Goal: Navigation & Orientation: Find specific page/section

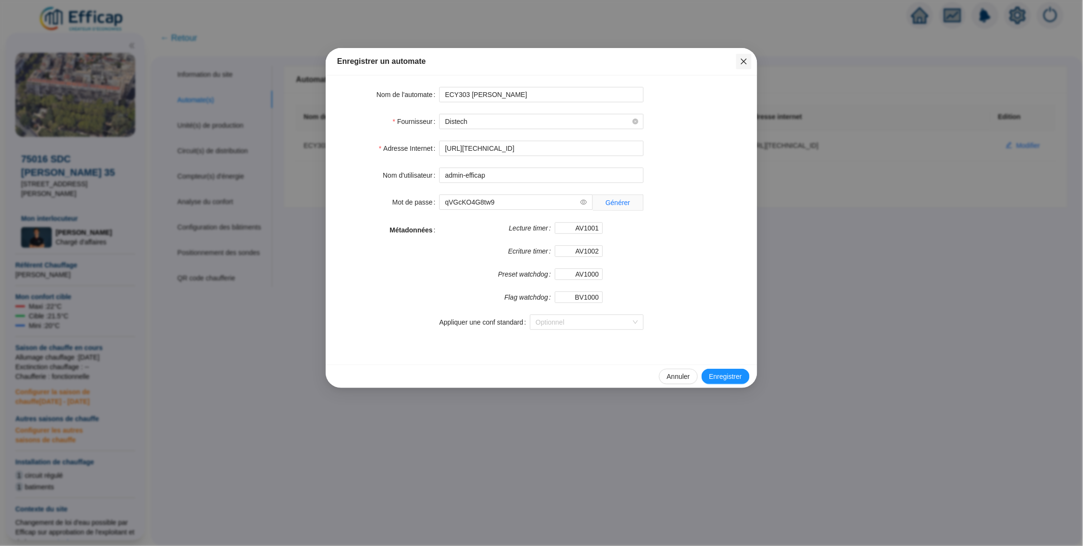
click at [746, 59] on icon "close" at bounding box center [744, 62] width 6 height 6
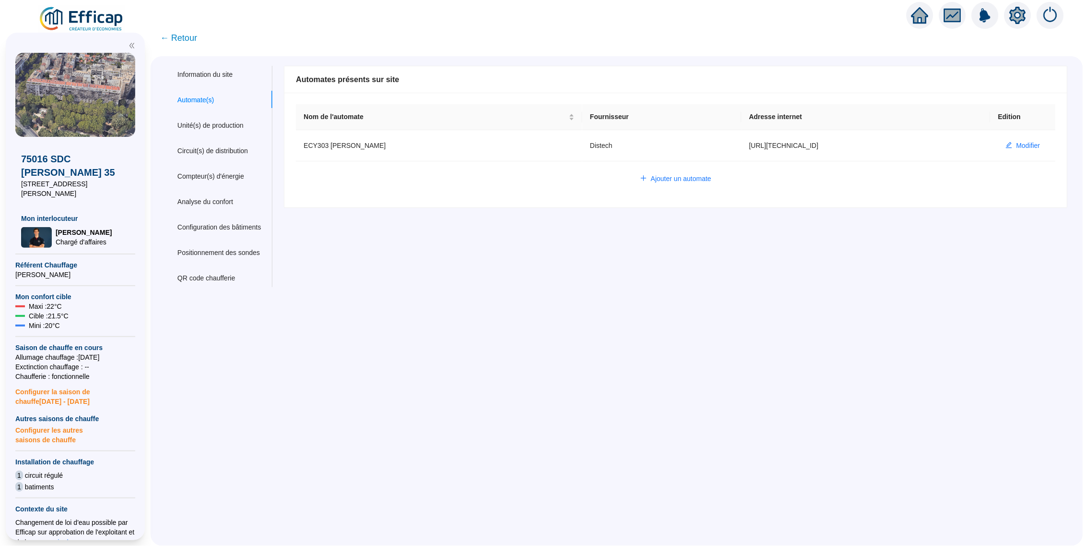
click at [94, 33] on div at bounding box center [75, 43] width 120 height 20
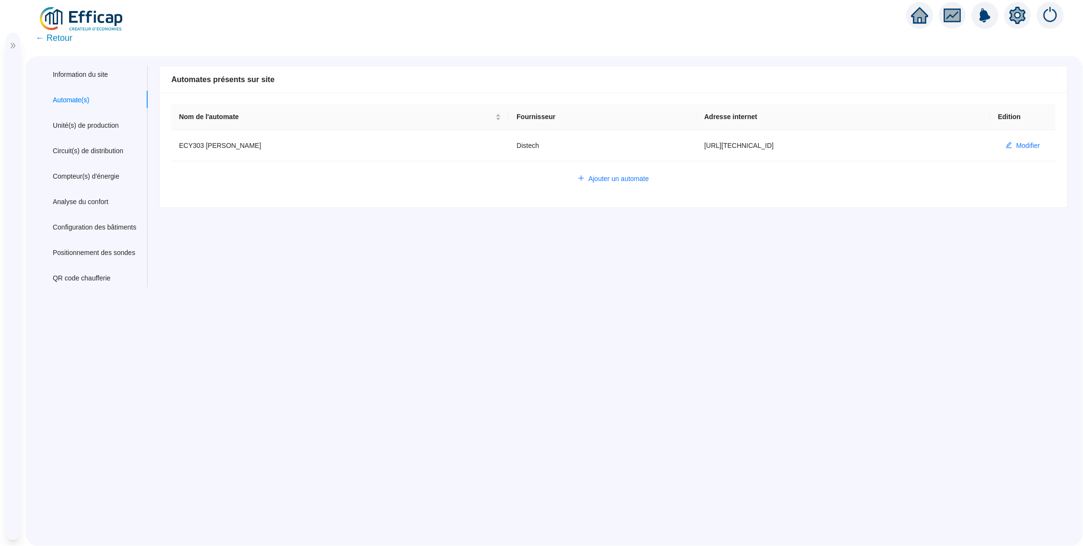
click at [81, 23] on img at bounding box center [81, 19] width 87 height 27
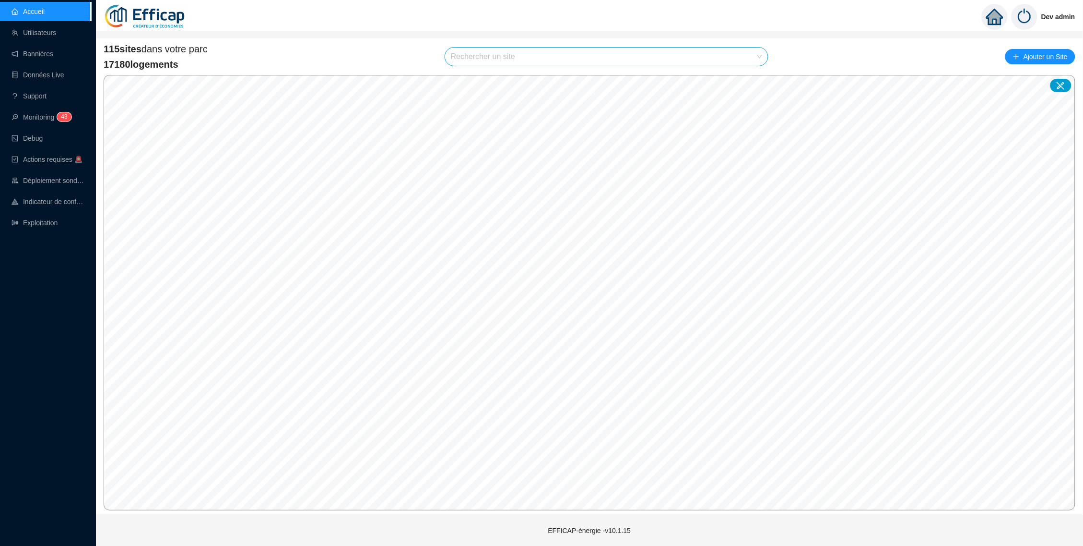
click at [532, 53] on input "search" at bounding box center [602, 56] width 303 height 18
type input "carre"
click at [752, 81] on icon at bounding box center [750, 79] width 7 height 6
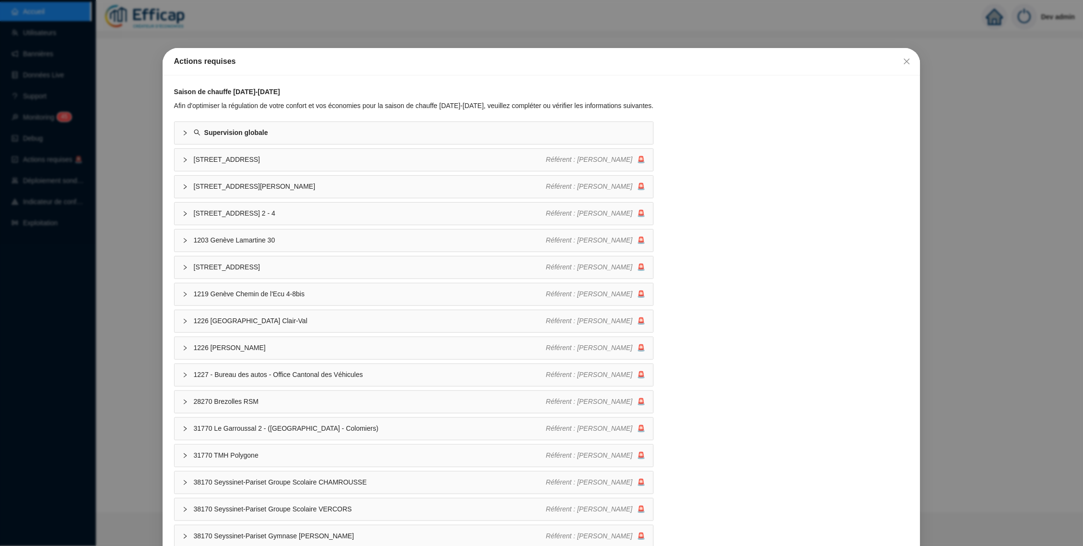
click at [127, 246] on div "Actions requises Saison de chauffe [DATE]-[DATE] Afin d'optimiser la régulation…" at bounding box center [541, 273] width 1083 height 546
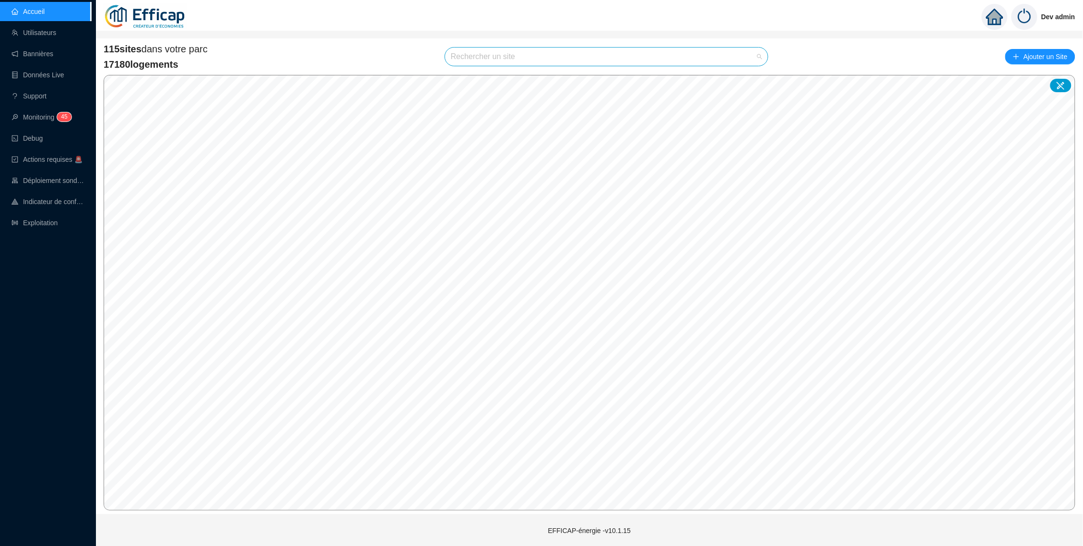
click at [578, 51] on input "search" at bounding box center [602, 56] width 303 height 18
type input "oranger"
click at [747, 78] on icon at bounding box center [750, 79] width 7 height 6
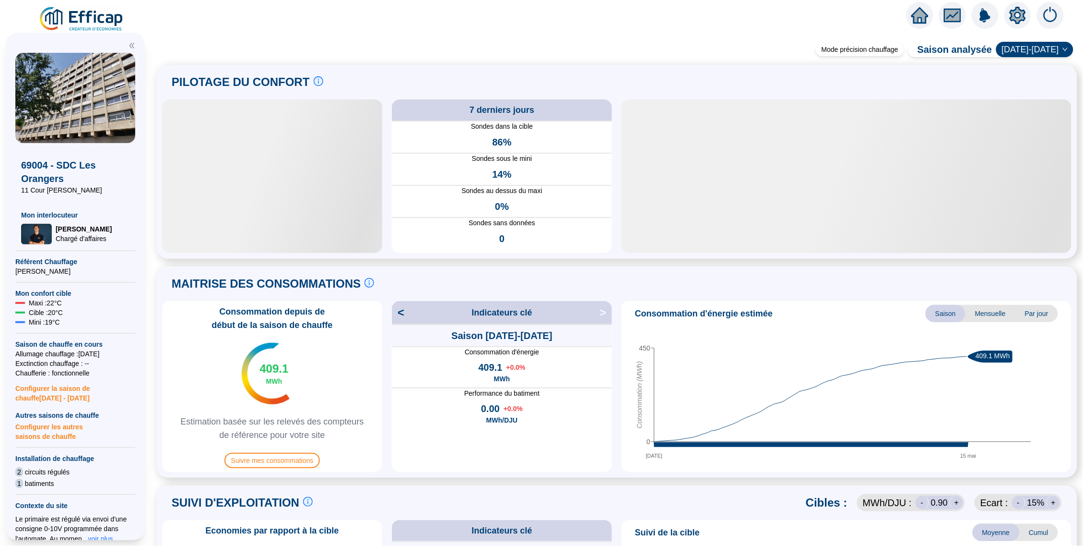
scroll to position [510, 0]
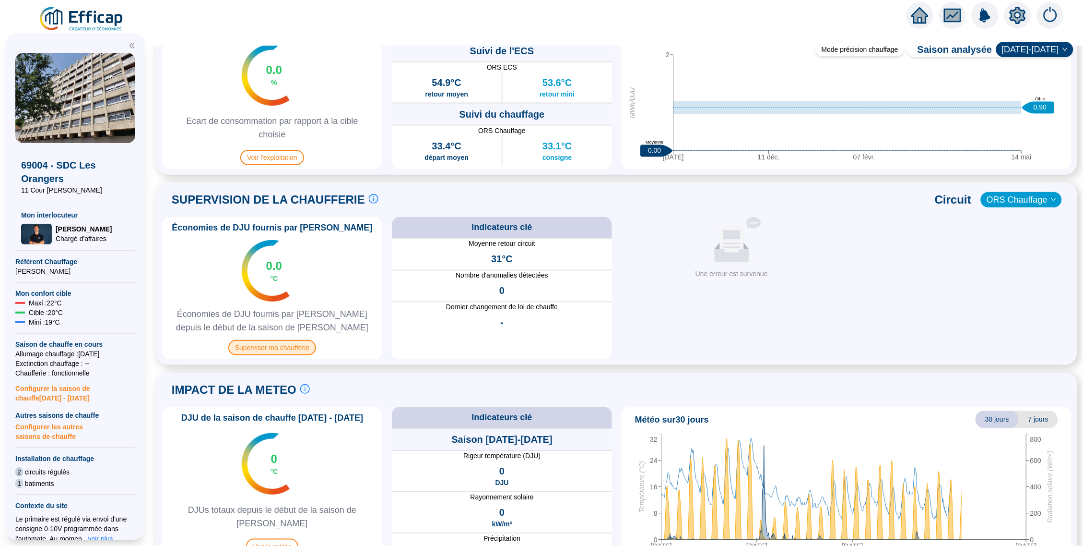
click at [304, 342] on span "Superviser ma chaufferie" at bounding box center [272, 347] width 88 height 15
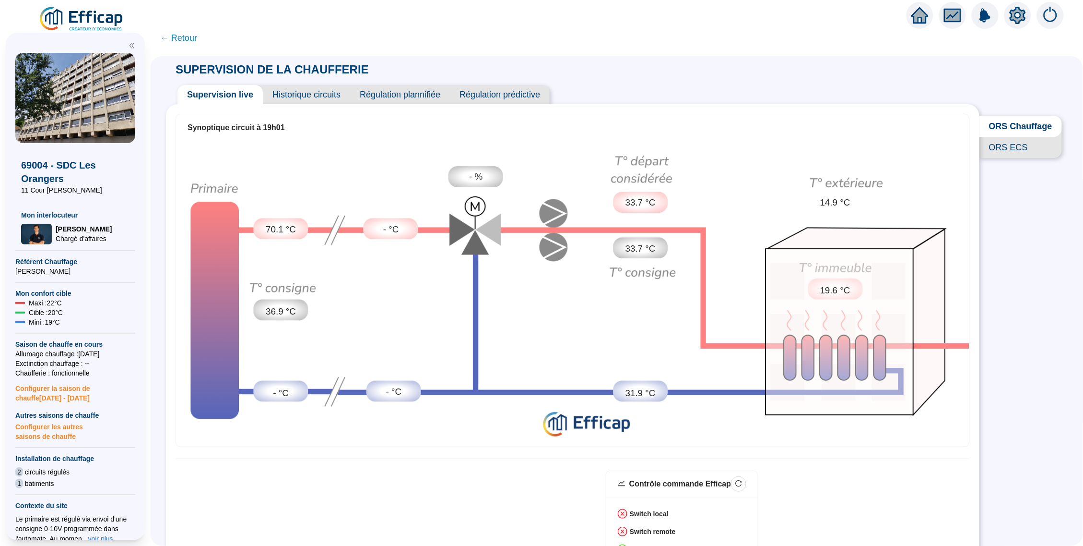
click at [338, 95] on span "Historique circuits" at bounding box center [306, 94] width 87 height 19
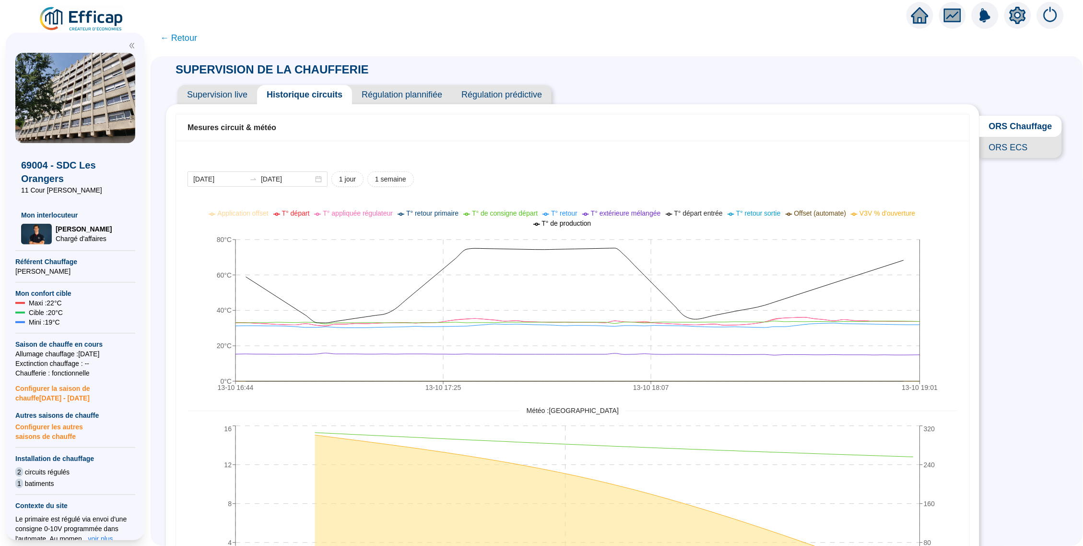
click at [102, 27] on div "69004 - SDC Les Orangers 11 Cour [PERSON_NAME] Mon interlocuteur [PERSON_NAME] …" at bounding box center [75, 286] width 151 height 519
click at [74, 17] on img at bounding box center [81, 19] width 87 height 27
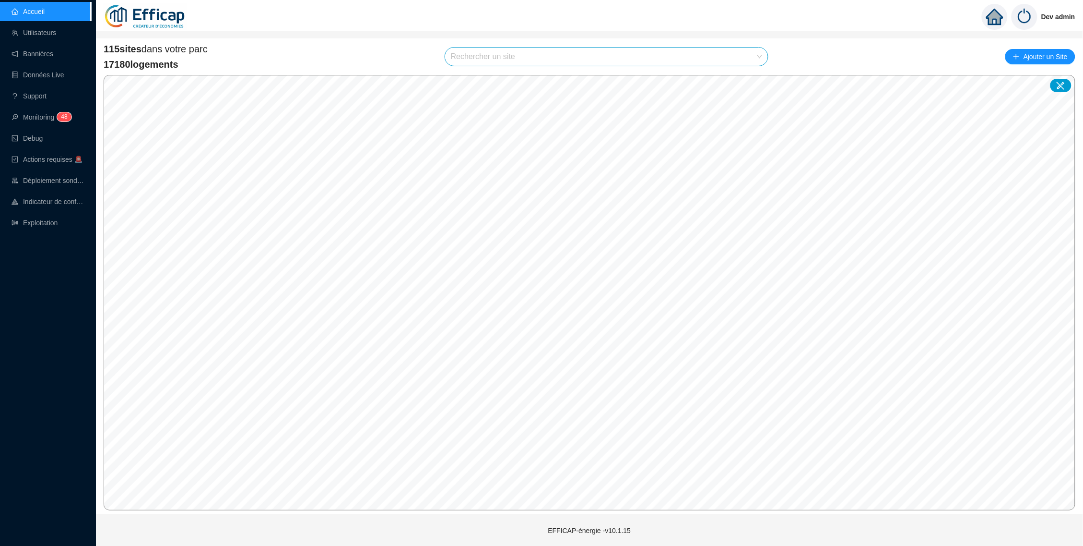
click at [673, 54] on input "search" at bounding box center [602, 56] width 303 height 18
type input "nation"
click at [747, 95] on div at bounding box center [751, 99] width 22 height 14
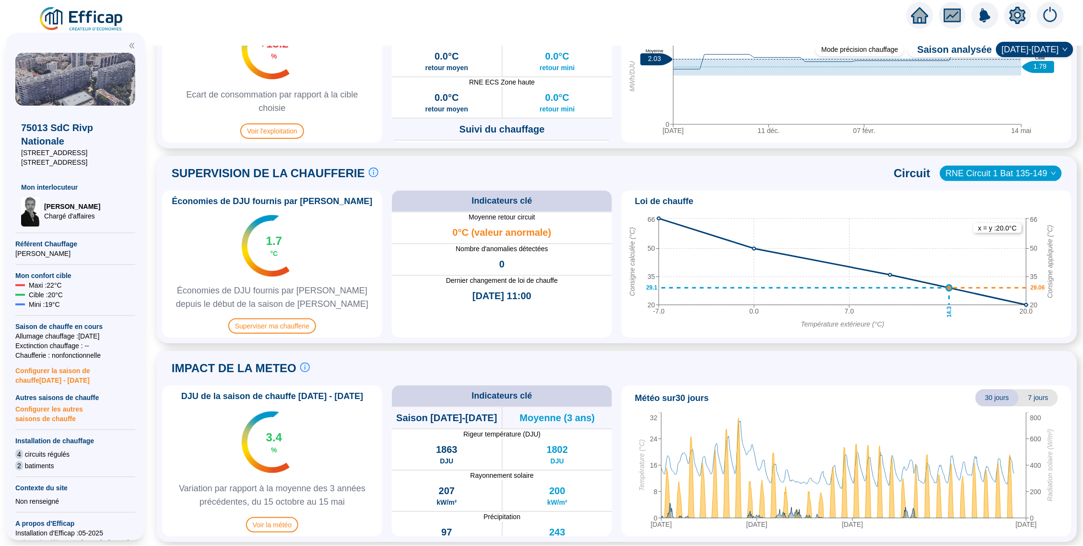
scroll to position [313, 0]
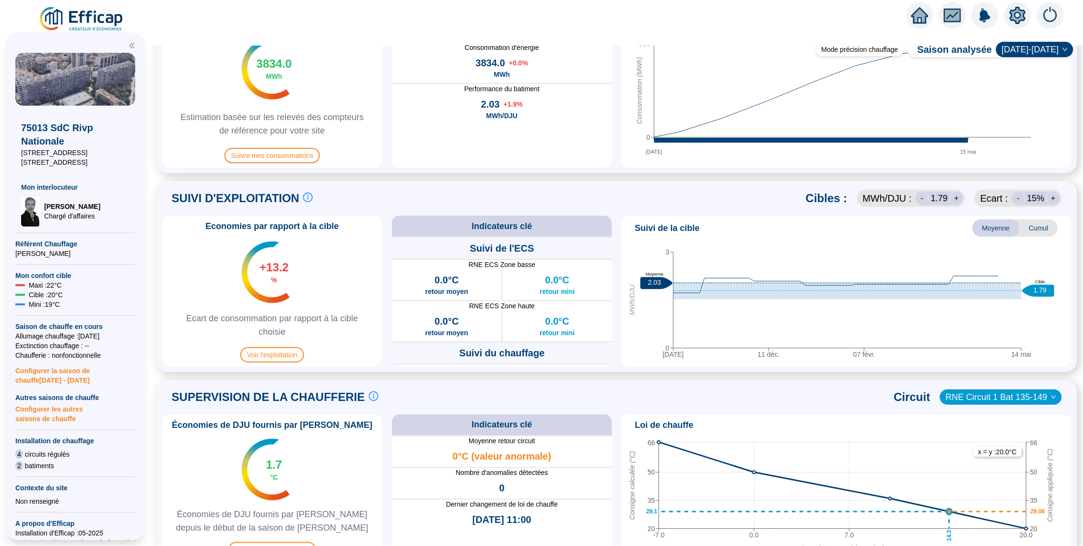
click at [1021, 13] on icon "setting" at bounding box center [1018, 15] width 7 height 7
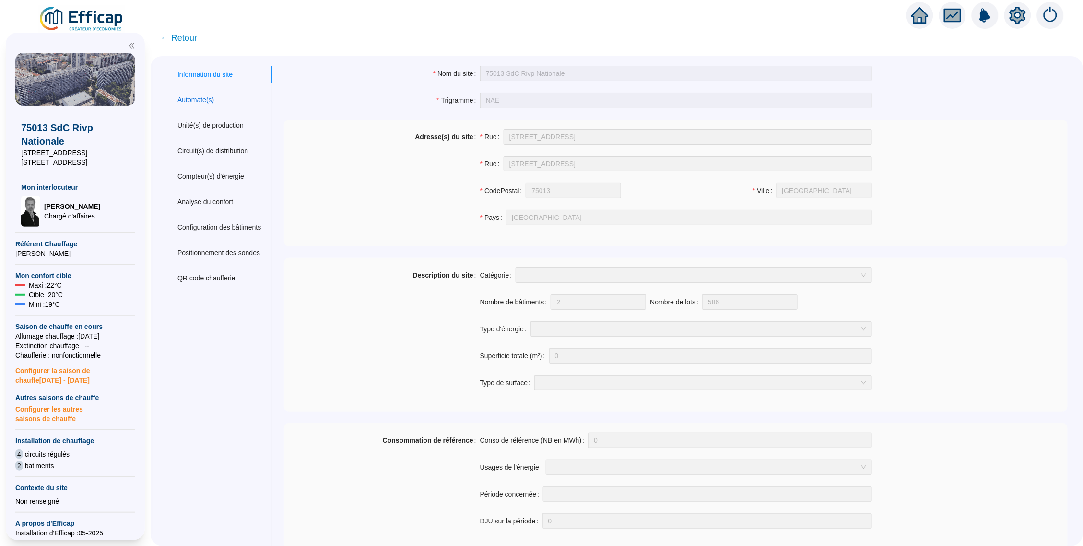
click at [207, 101] on div "Automate(s)" at bounding box center [196, 100] width 36 height 10
